Goal: Information Seeking & Learning: Learn about a topic

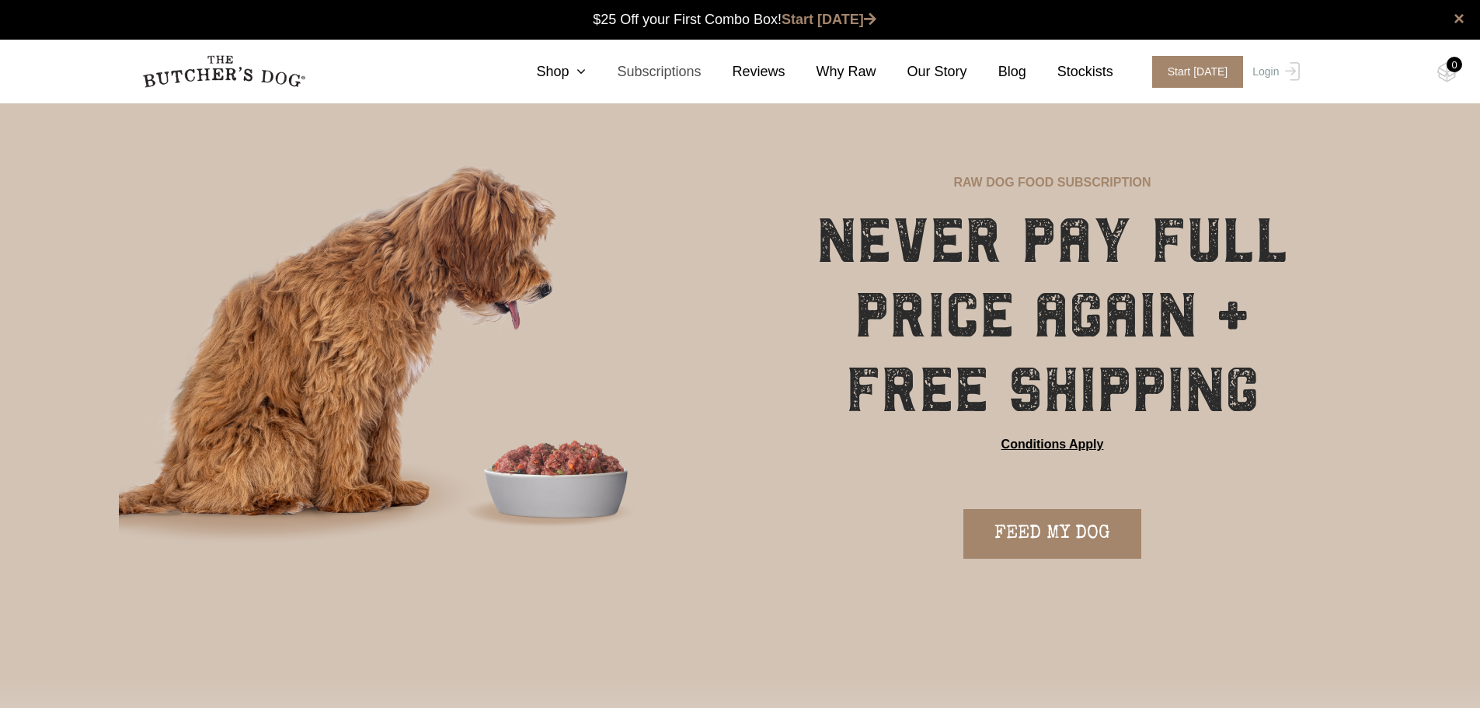
click at [673, 76] on link "Subscriptions" at bounding box center [643, 71] width 115 height 21
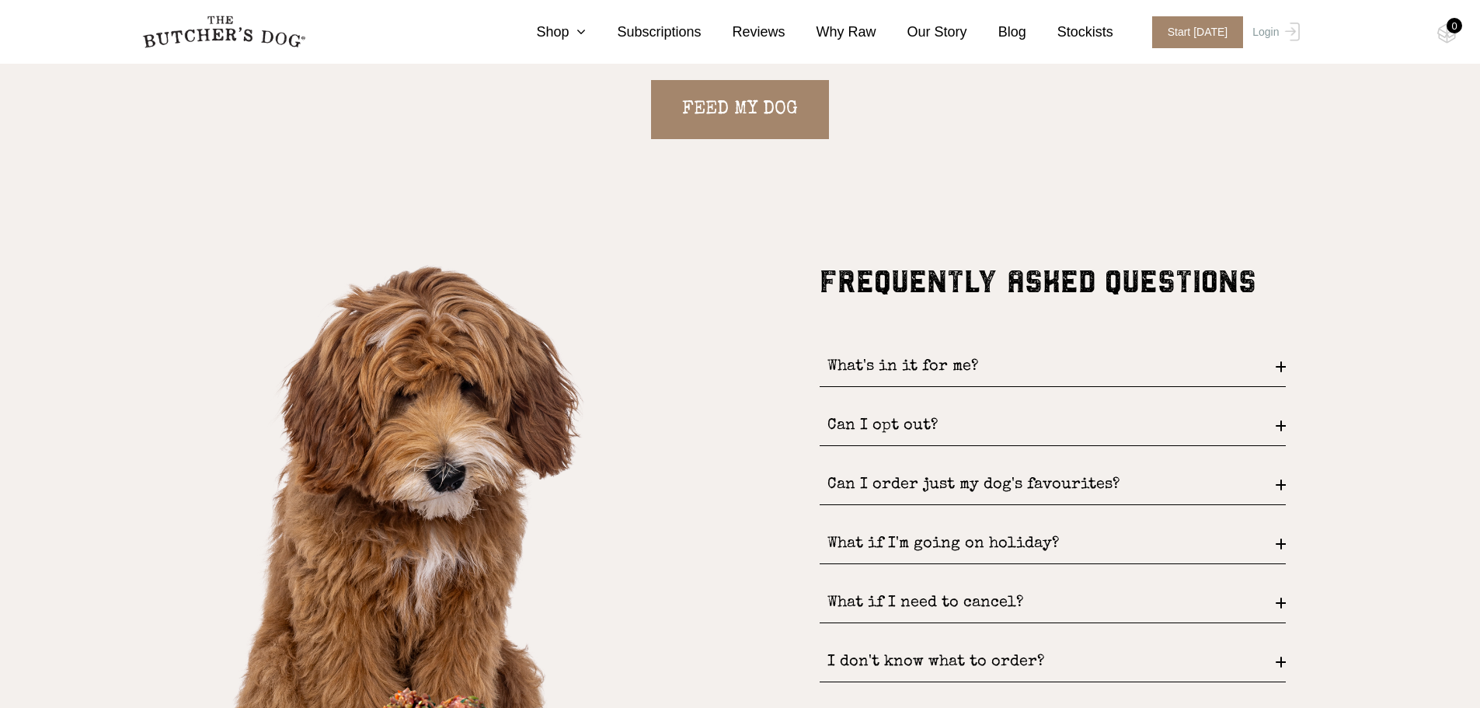
scroll to position [1942, 0]
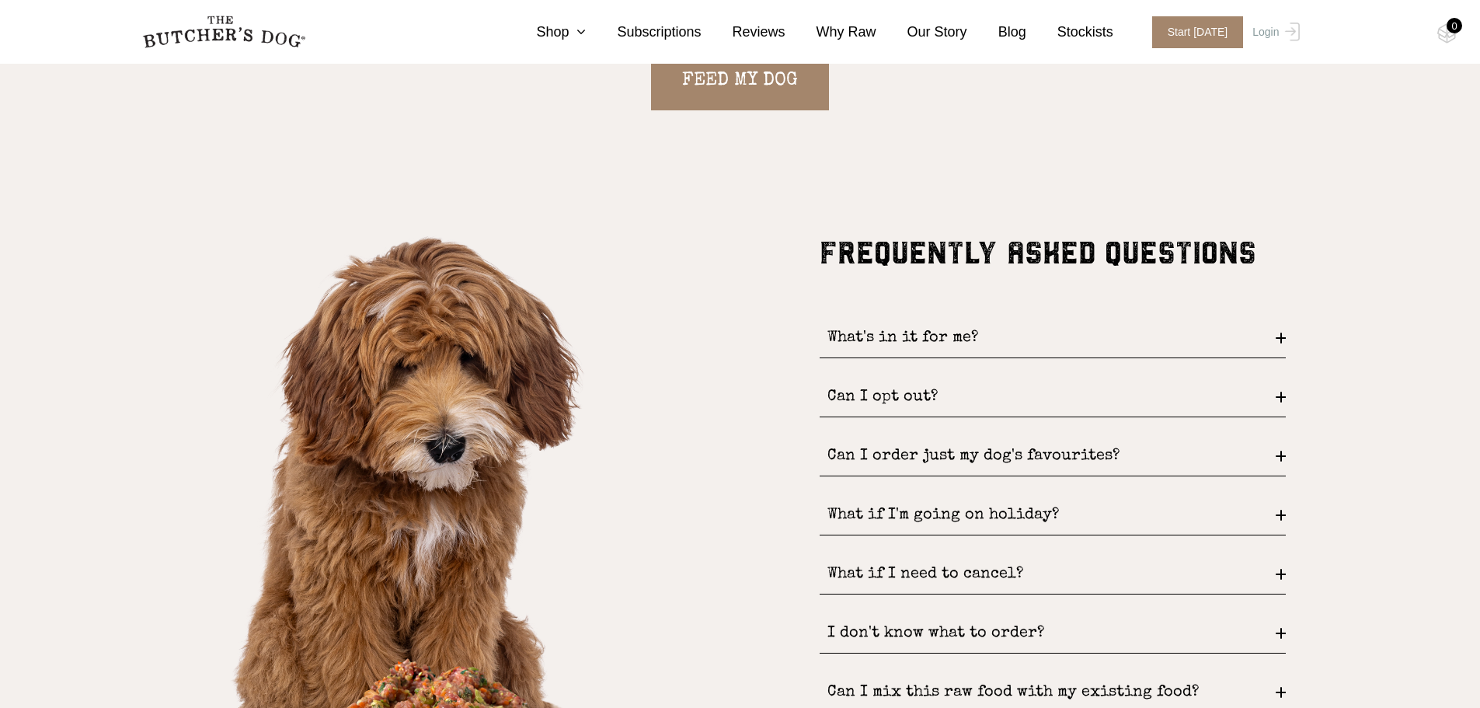
click at [1268, 337] on div "What's in it for me?" at bounding box center [1053, 338] width 466 height 40
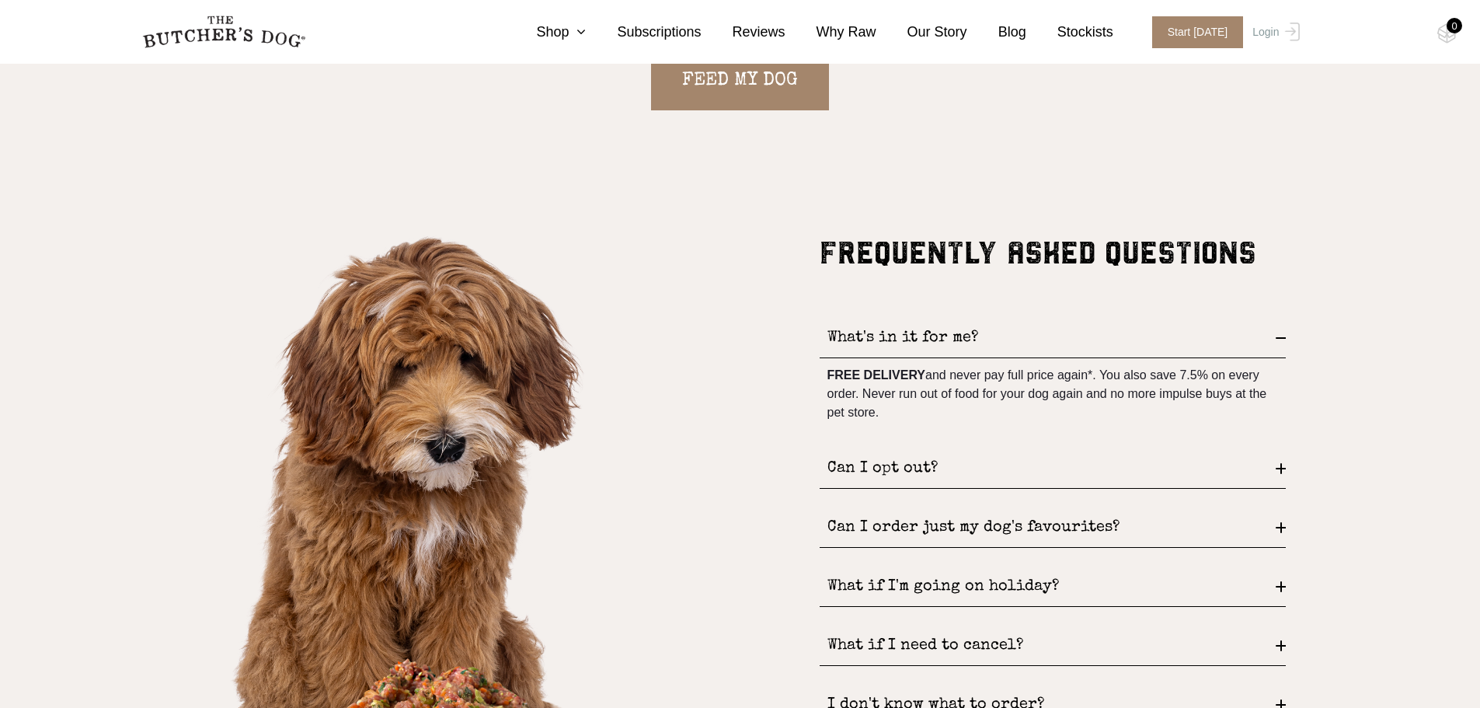
click at [1278, 474] on div "Can I opt out?" at bounding box center [1053, 469] width 466 height 40
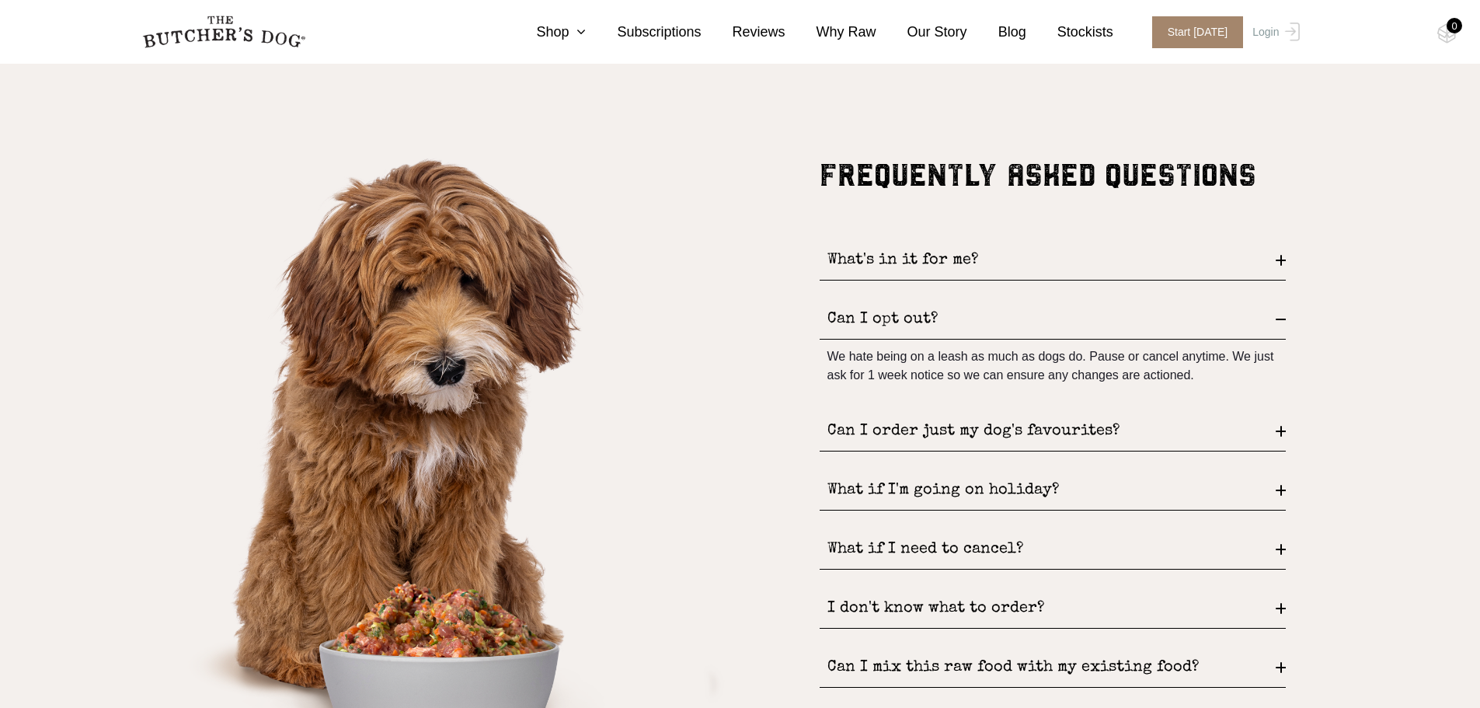
scroll to position [2097, 0]
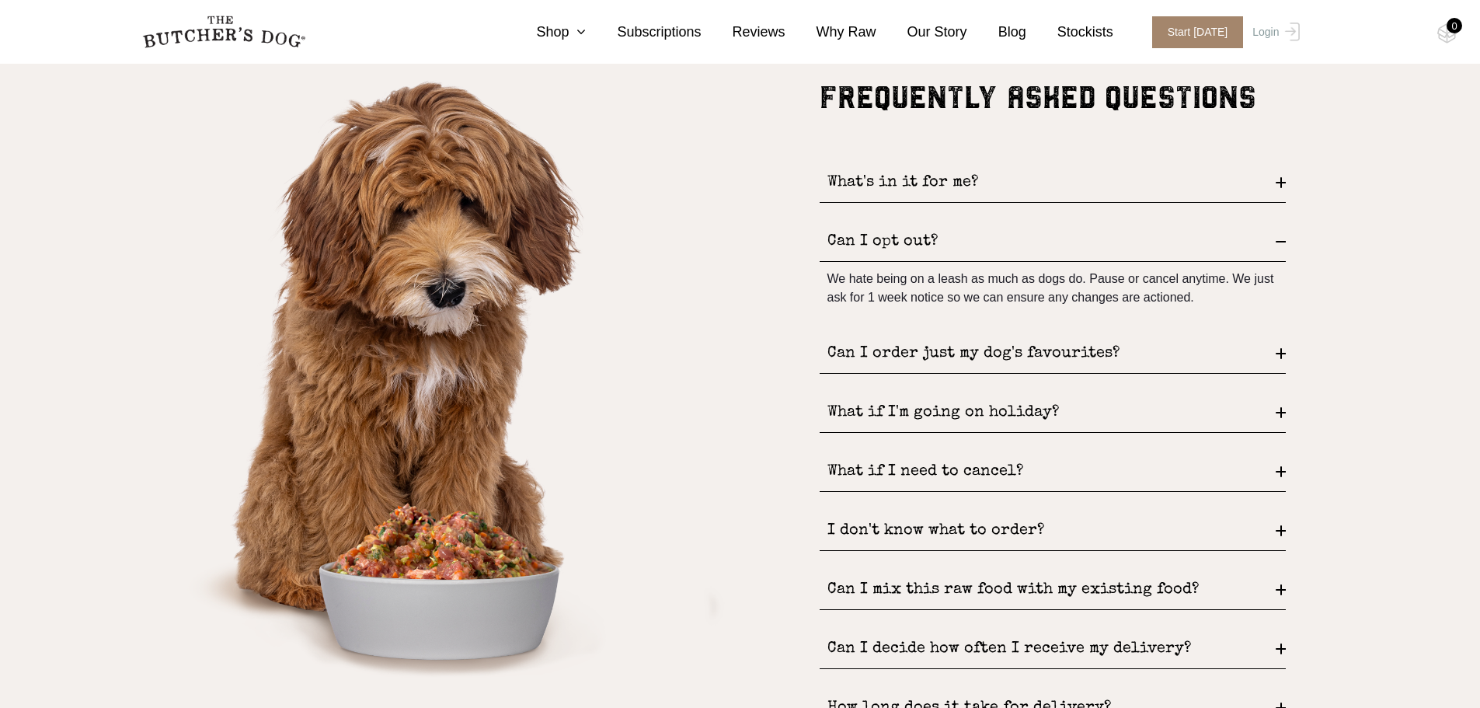
click at [1278, 353] on div "Can I order just my dog's favourites?" at bounding box center [1053, 354] width 466 height 40
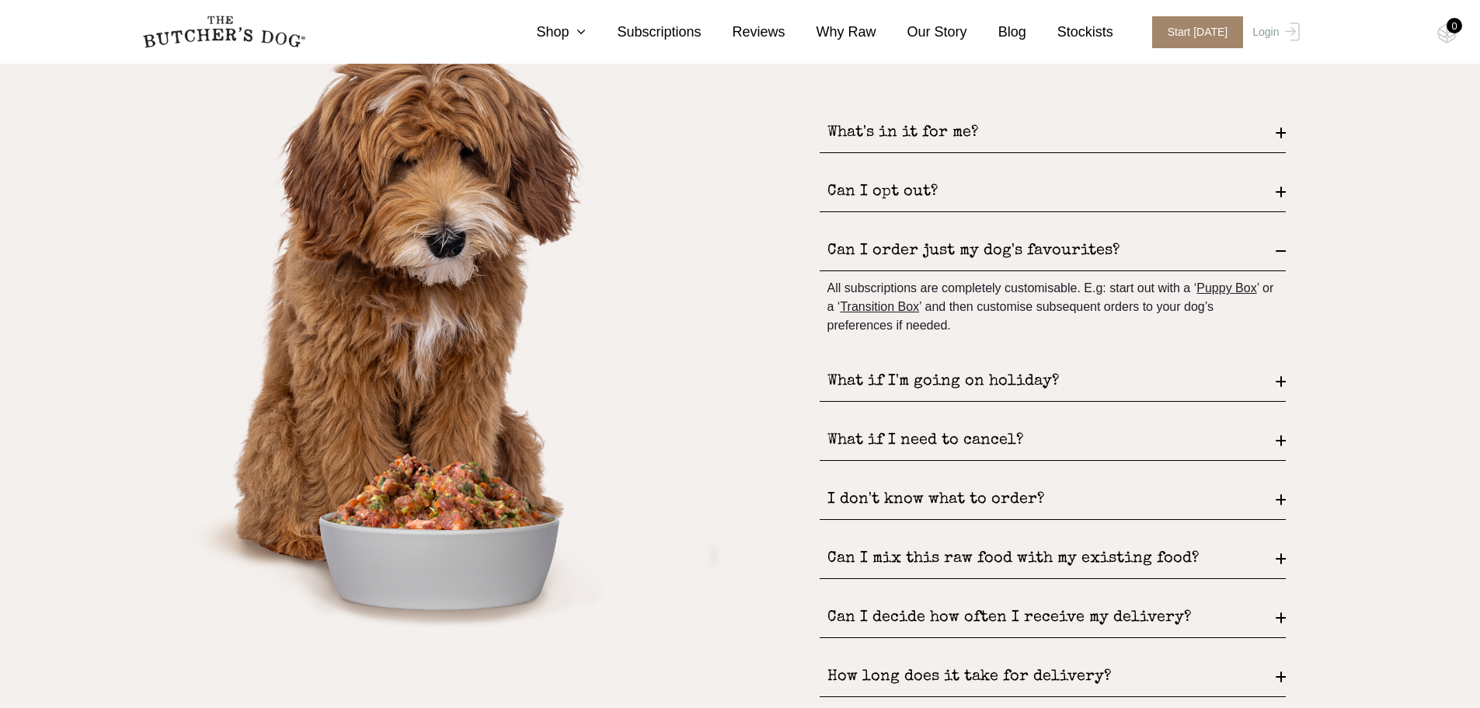
scroll to position [2175, 0]
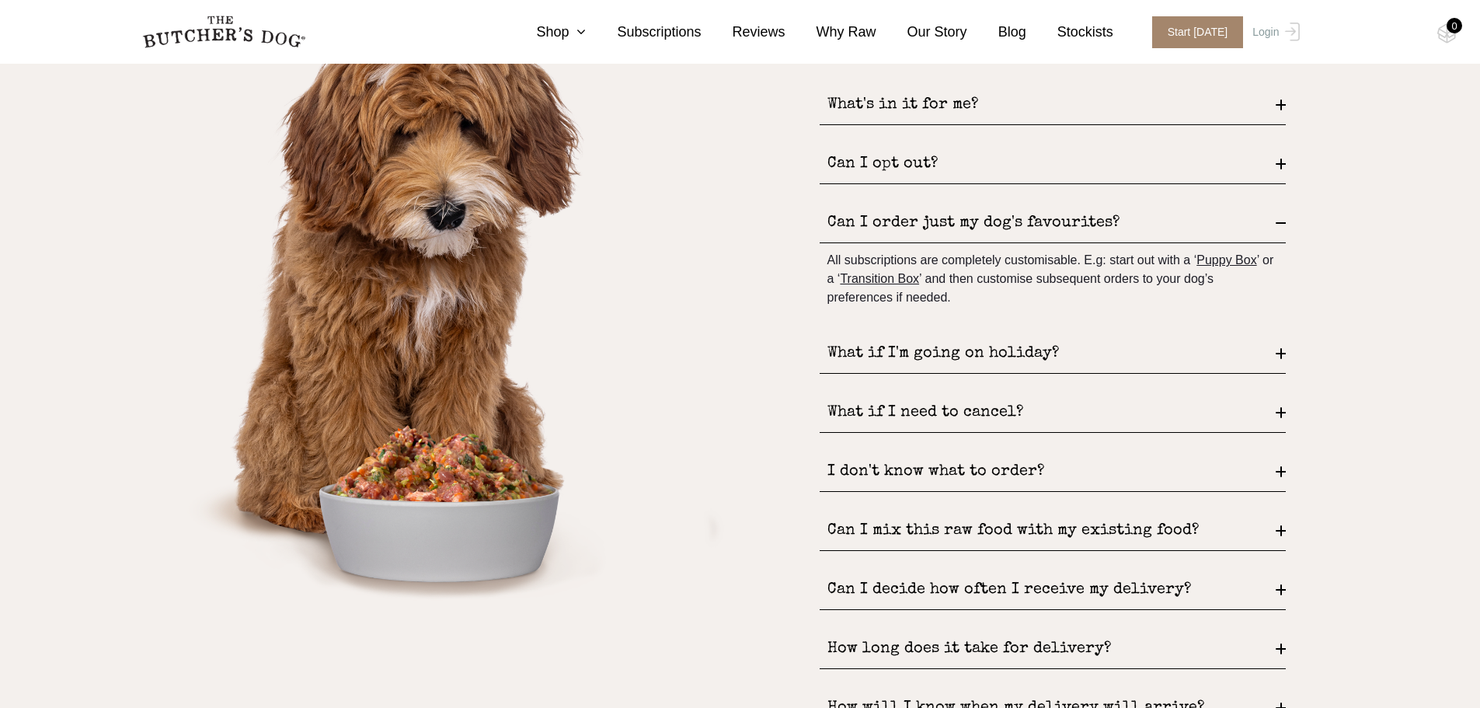
click at [1283, 357] on div "What if I'm going on holiday?" at bounding box center [1053, 354] width 466 height 40
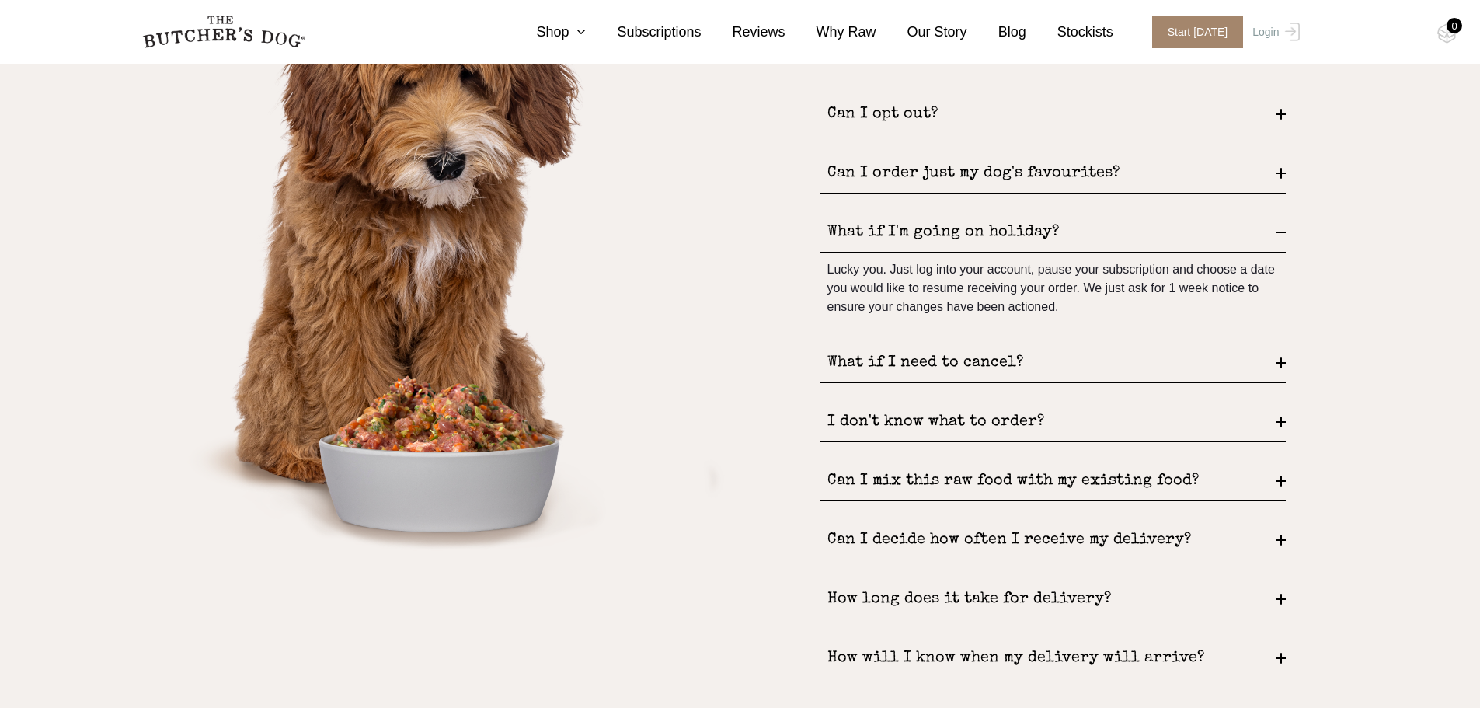
scroll to position [2253, 0]
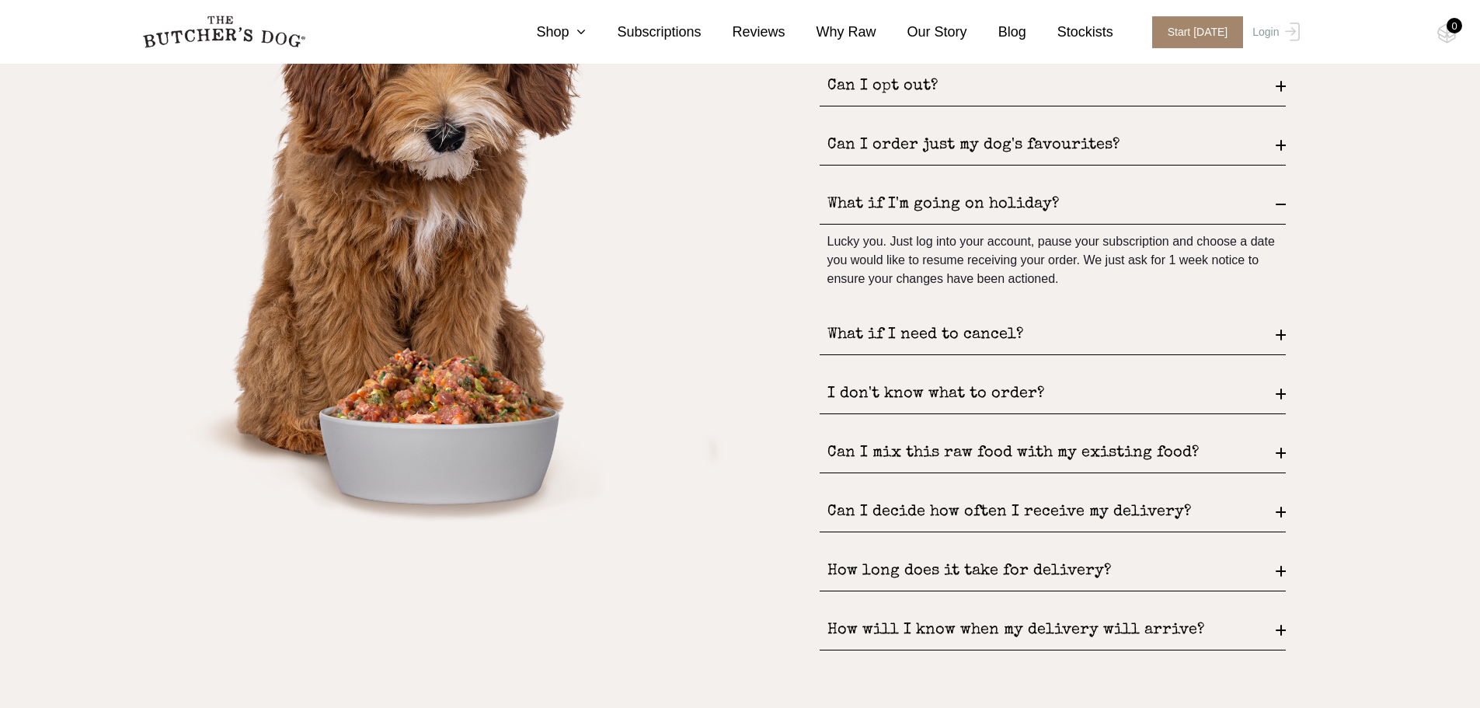
click at [1254, 334] on div "What if I need to cancel?" at bounding box center [1053, 335] width 466 height 40
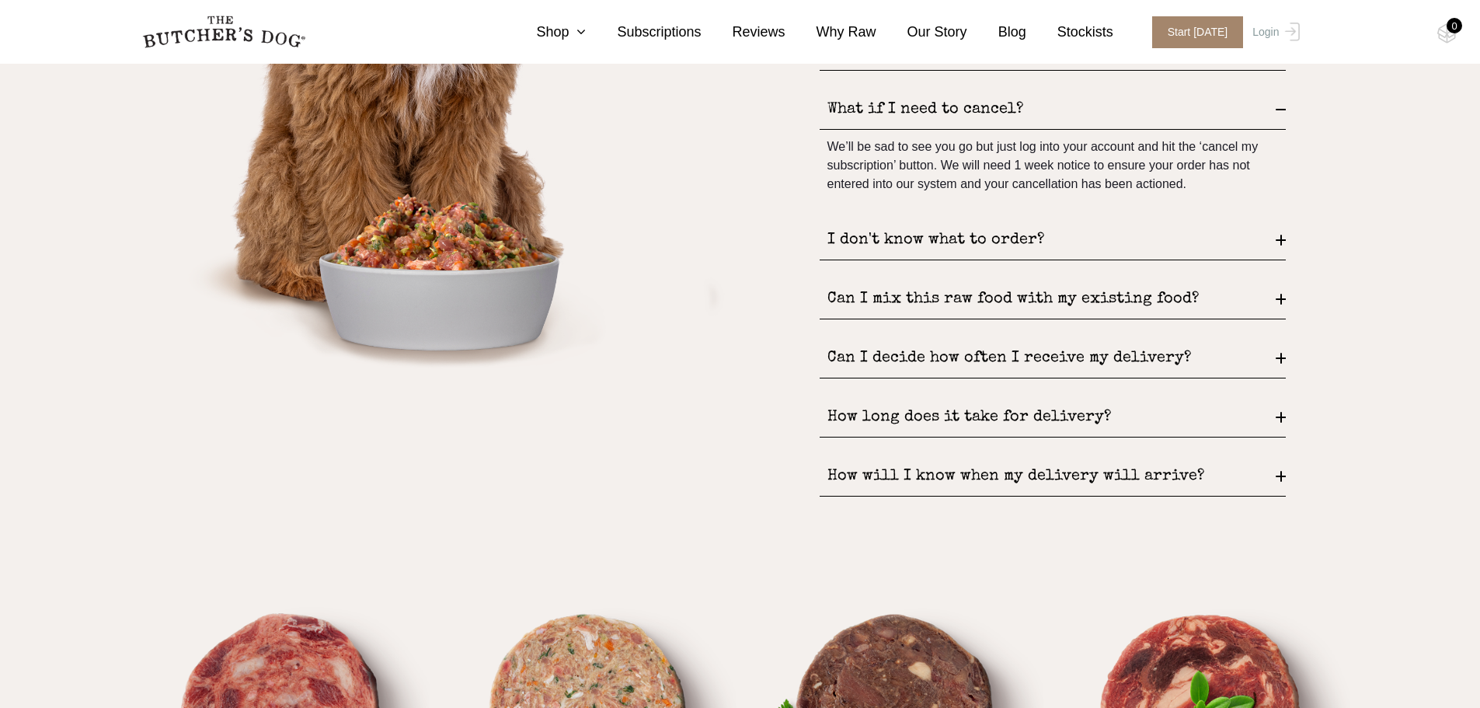
scroll to position [2408, 0]
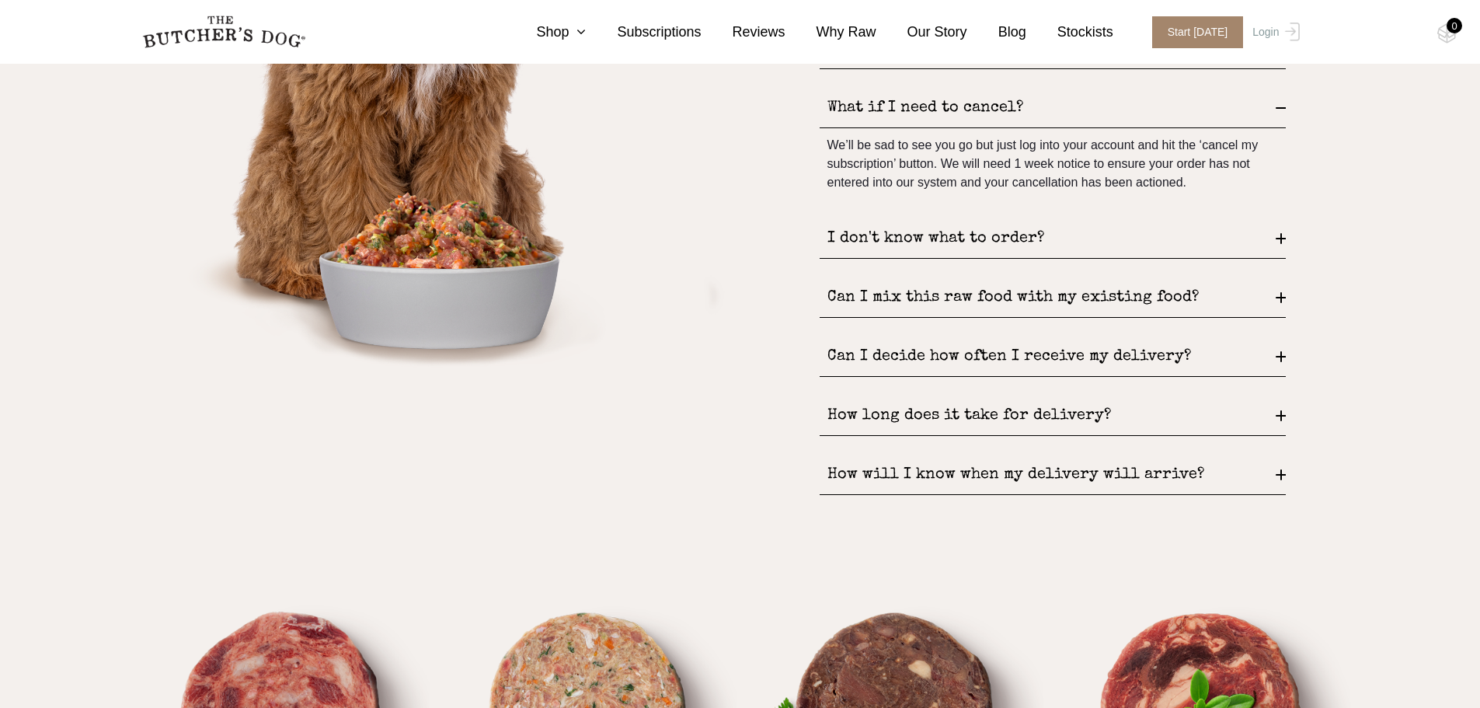
click at [1102, 461] on div "How will I know when my delivery will arrive?" at bounding box center [1053, 475] width 466 height 40
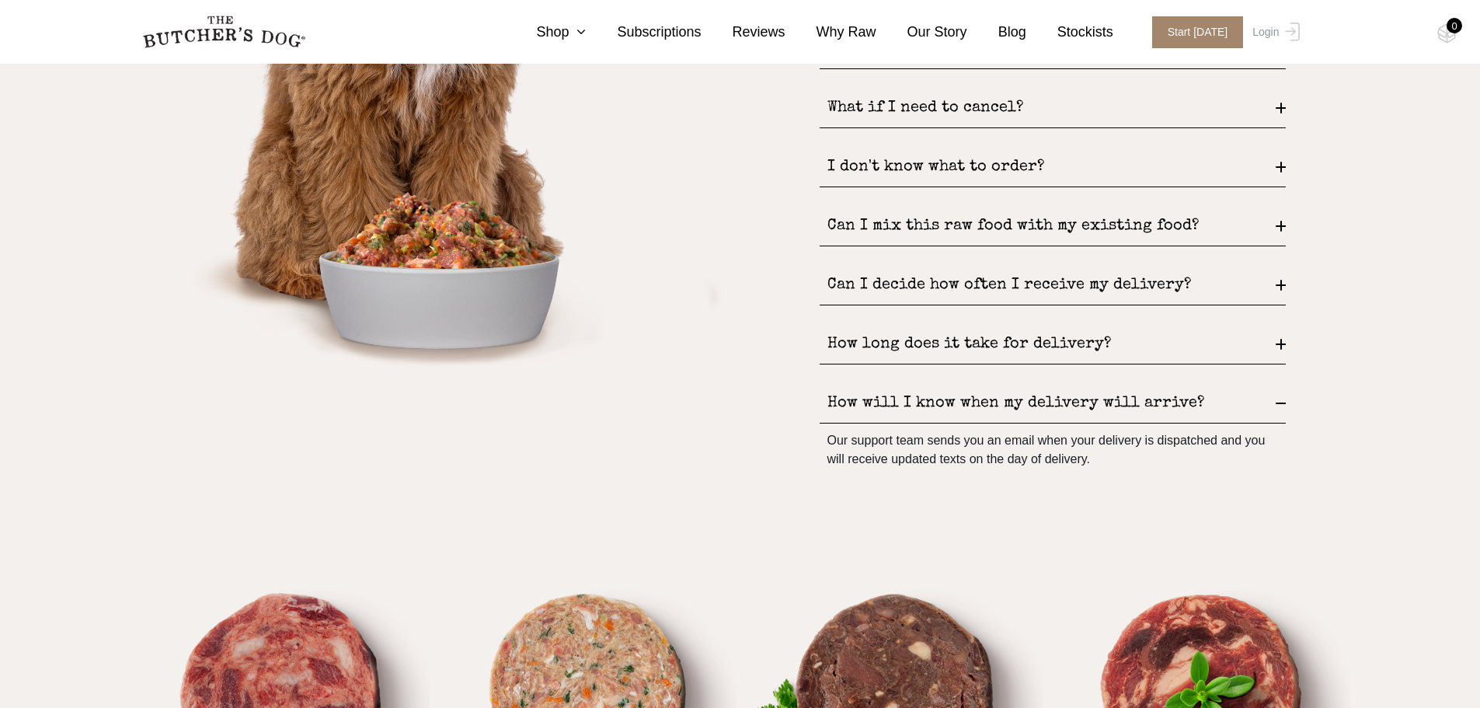
click at [1068, 344] on div "How long does it take for delivery?" at bounding box center [1053, 345] width 466 height 40
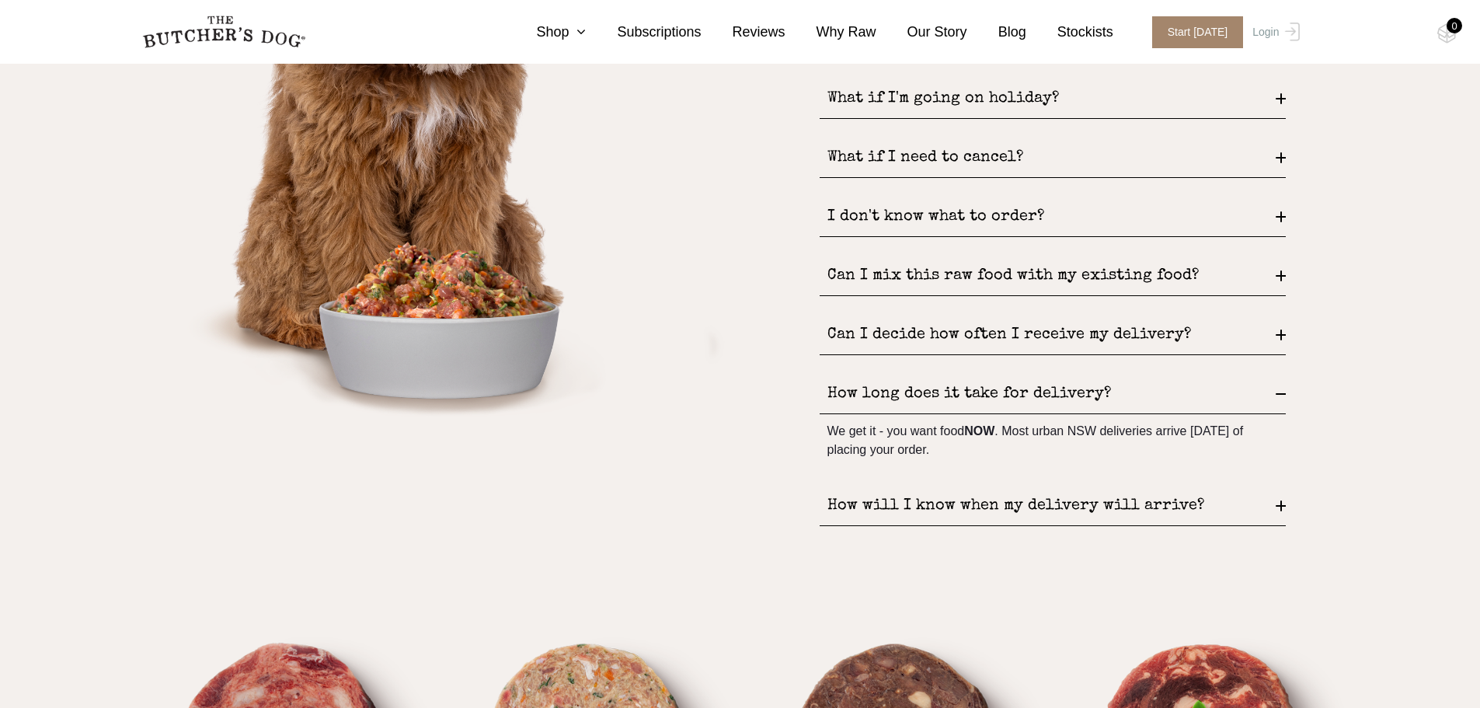
scroll to position [2330, 0]
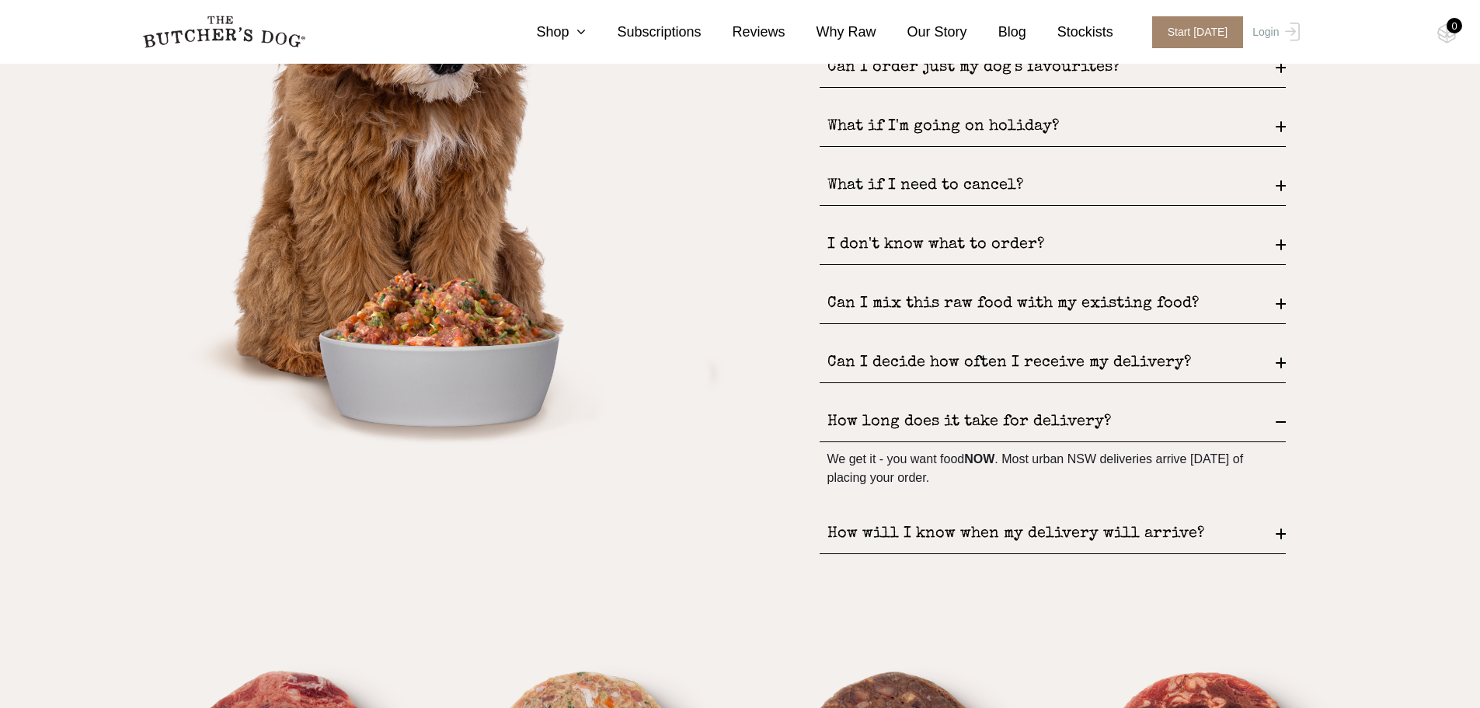
click at [1028, 360] on div "Can I decide how often I receive my delivery?" at bounding box center [1053, 363] width 466 height 40
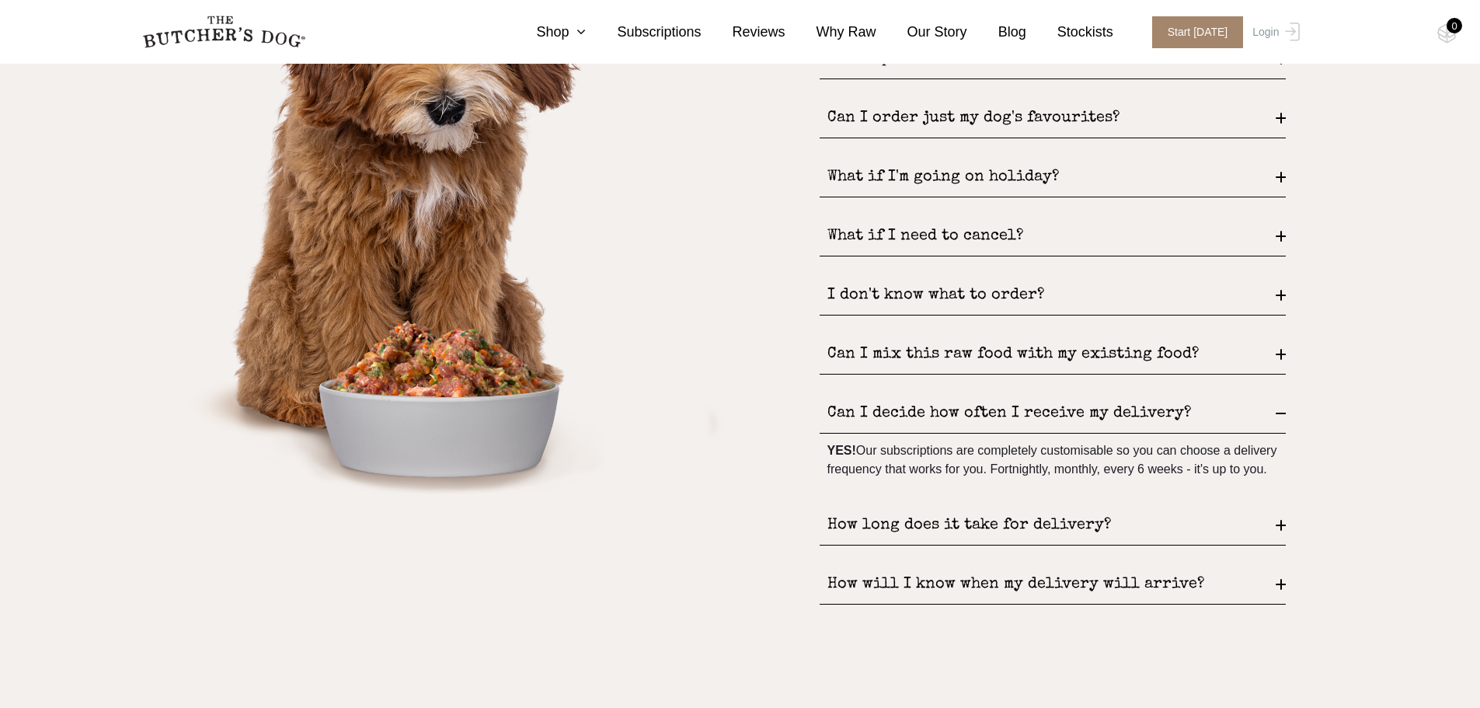
scroll to position [2253, 0]
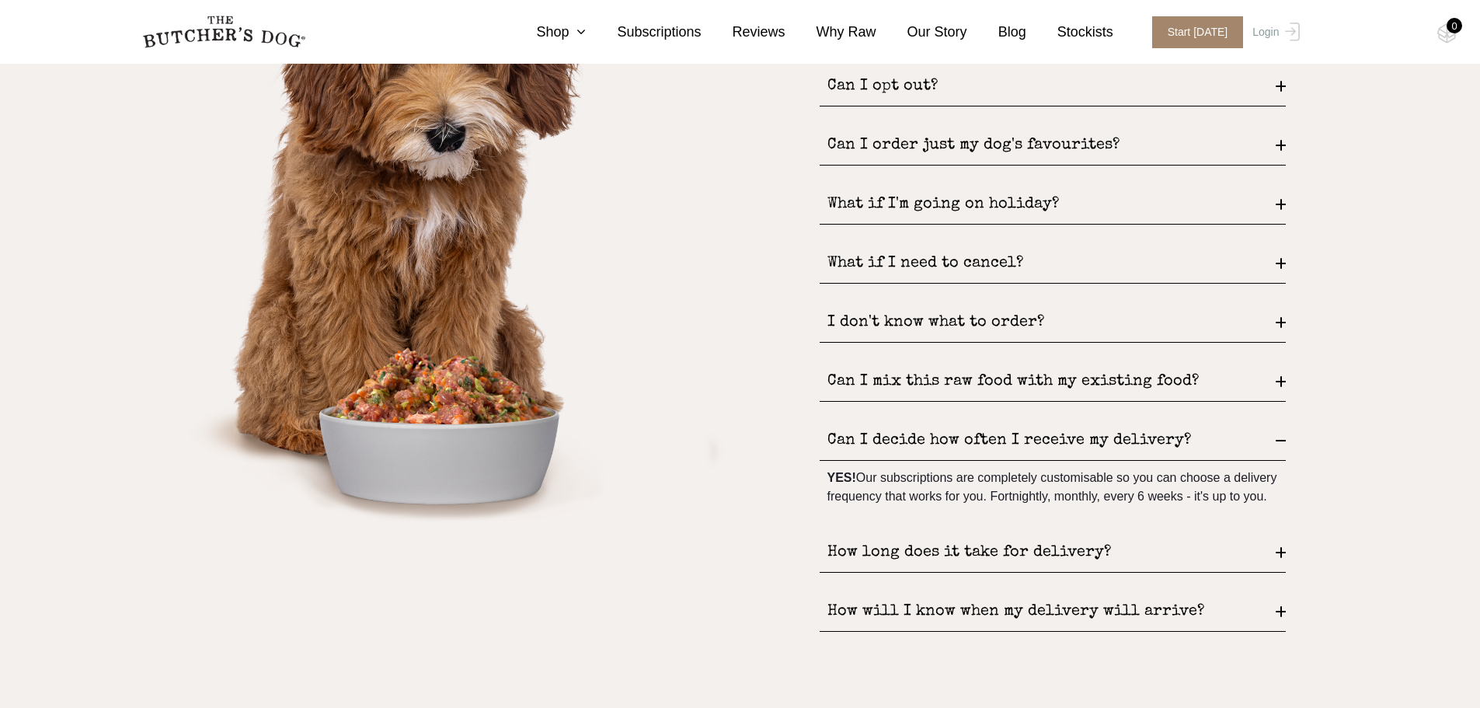
click at [1025, 370] on div "Can I mix this raw food with my existing food?" at bounding box center [1053, 382] width 466 height 40
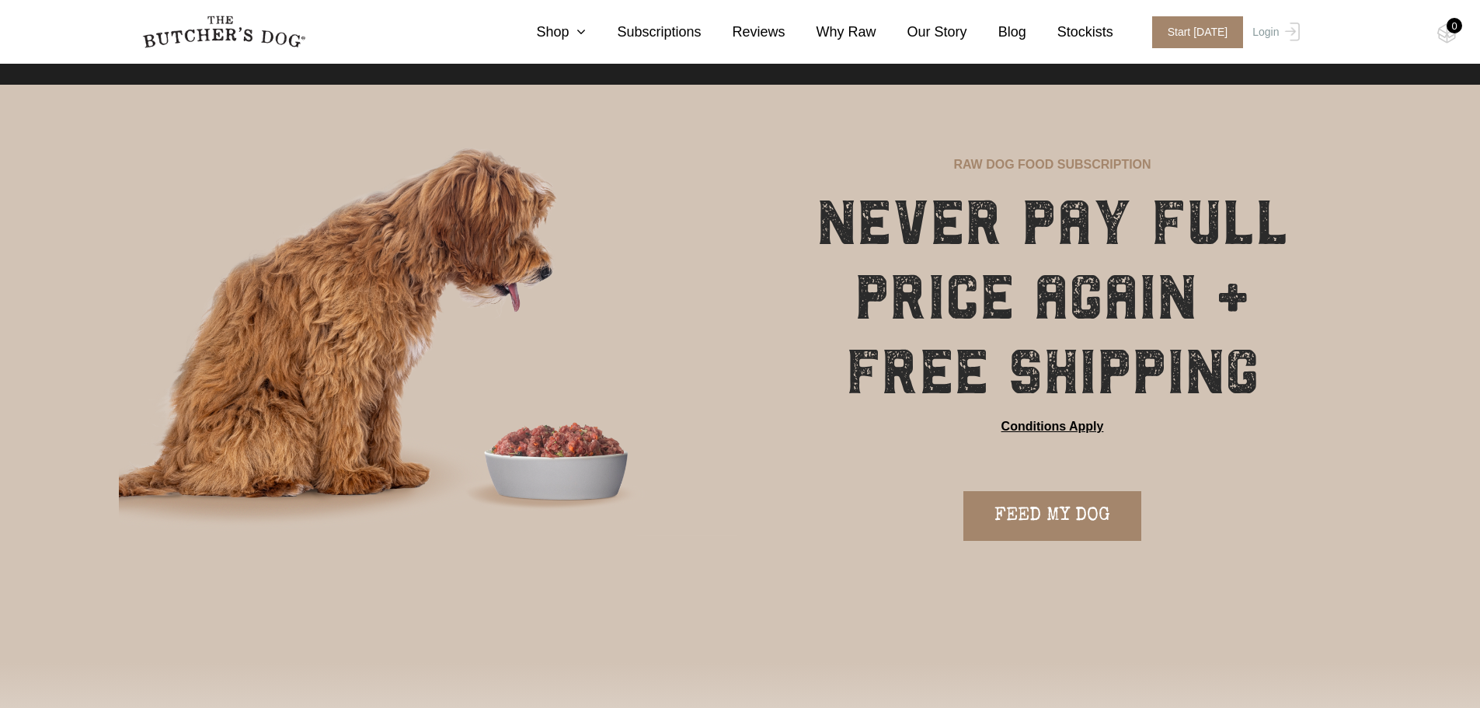
scroll to position [0, 0]
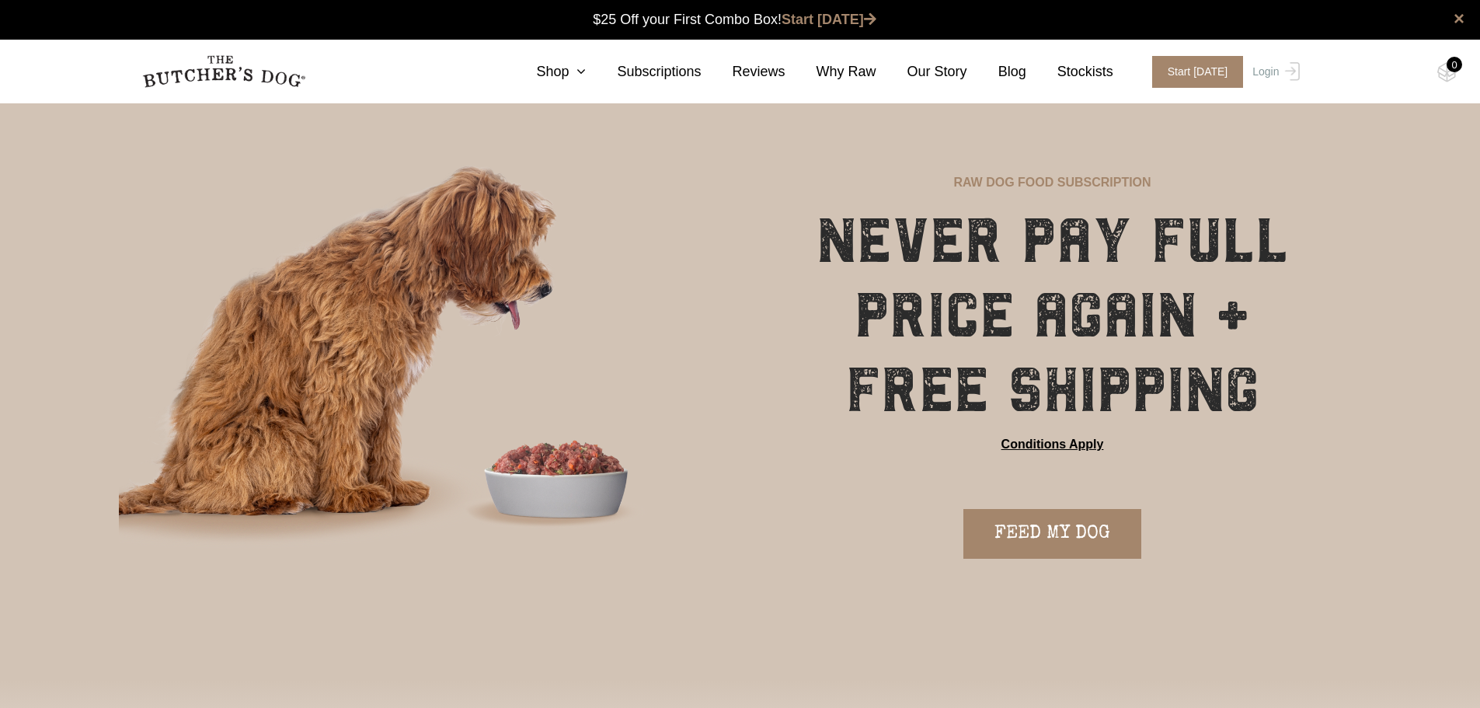
click at [1028, 445] on link "Conditions Apply" at bounding box center [1052, 444] width 103 height 19
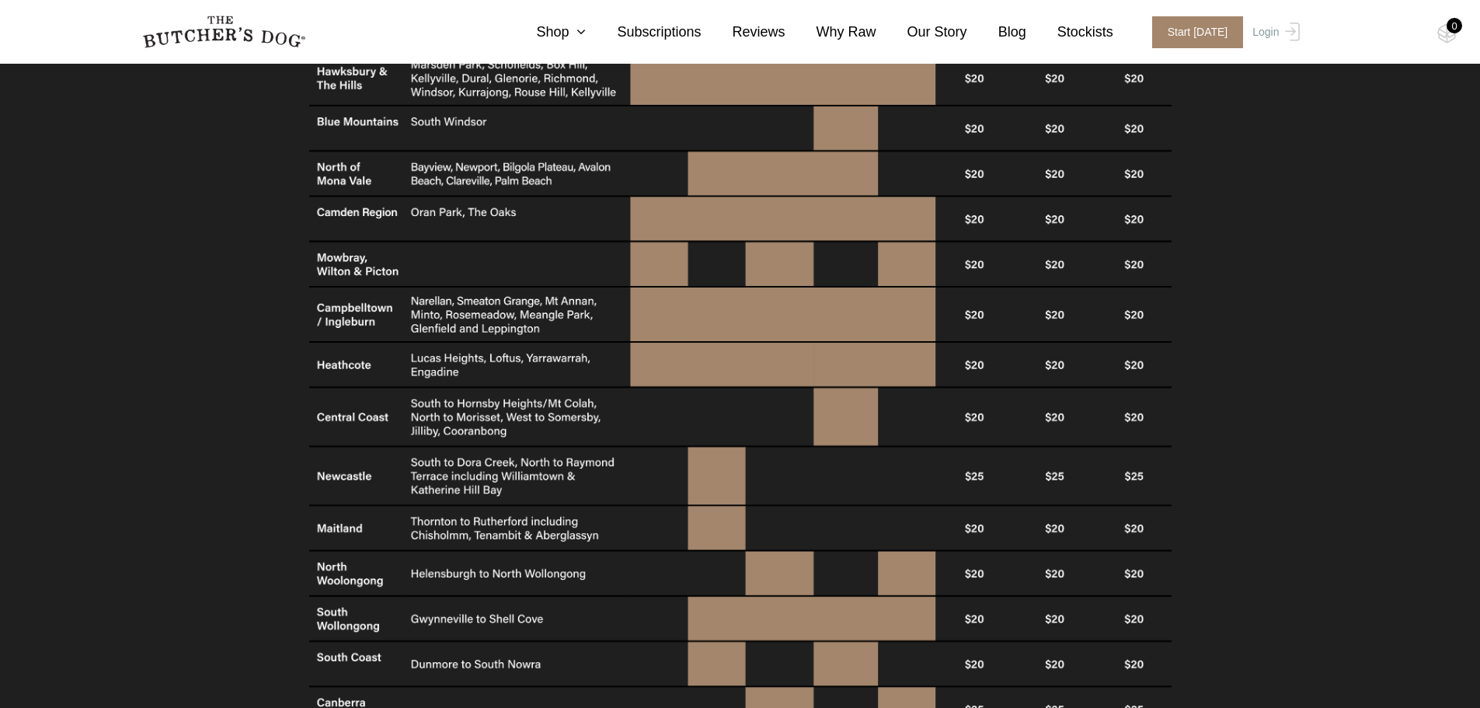
scroll to position [1165, 0]
